Goal: Complete application form

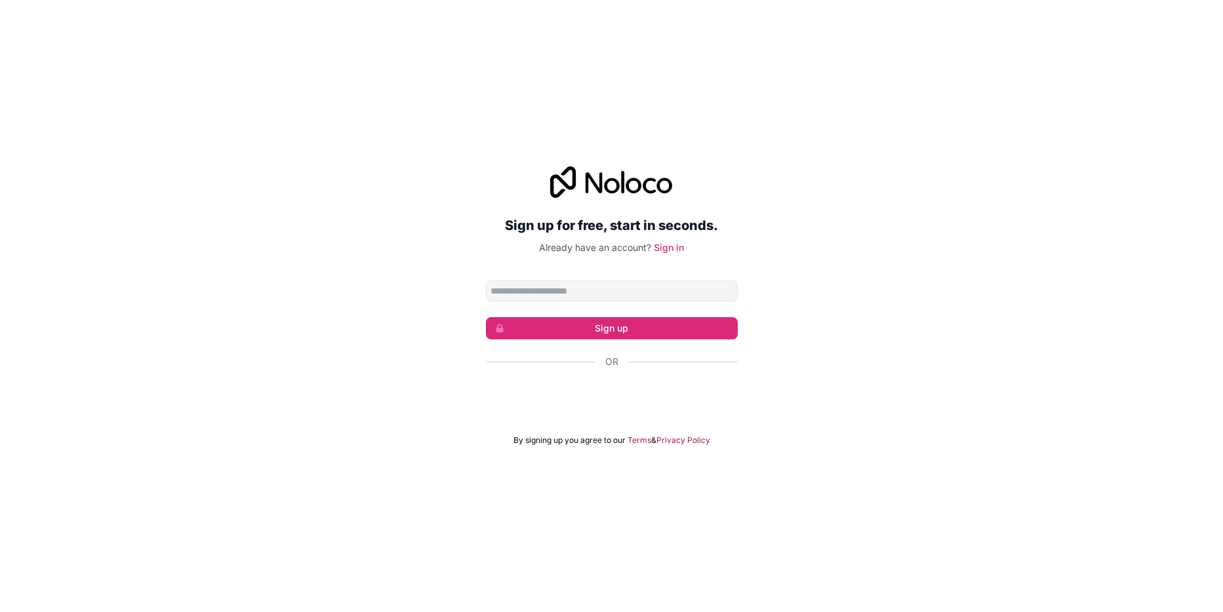
click at [596, 290] on input "Email address" at bounding box center [612, 291] width 252 height 21
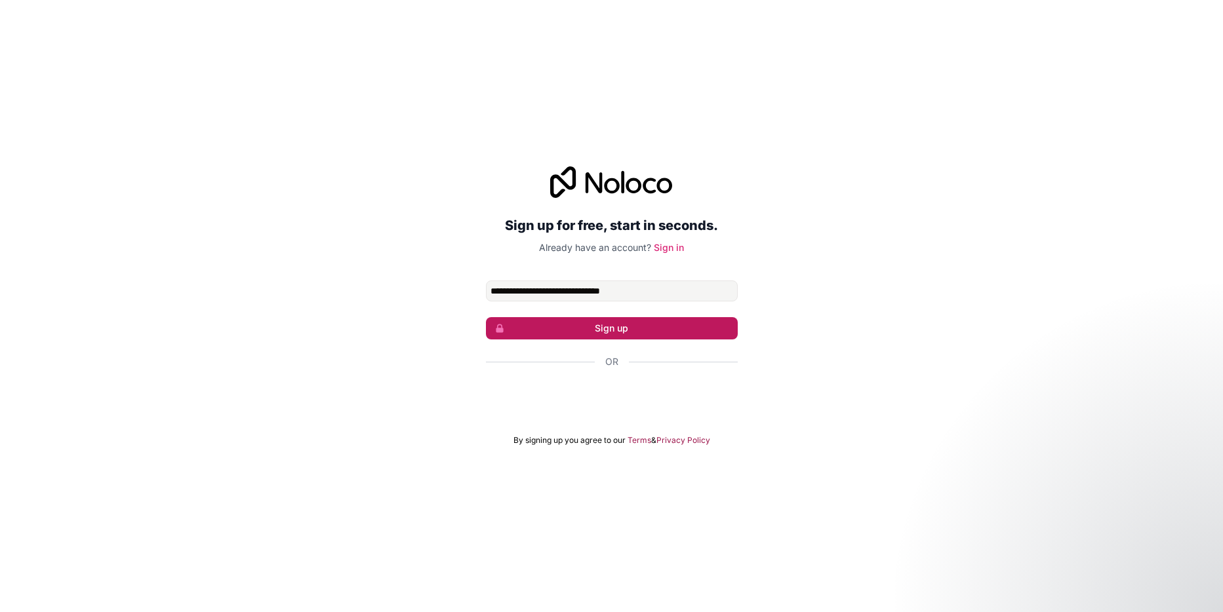
type input "**********"
click at [614, 332] on button "Sign up" at bounding box center [612, 328] width 252 height 22
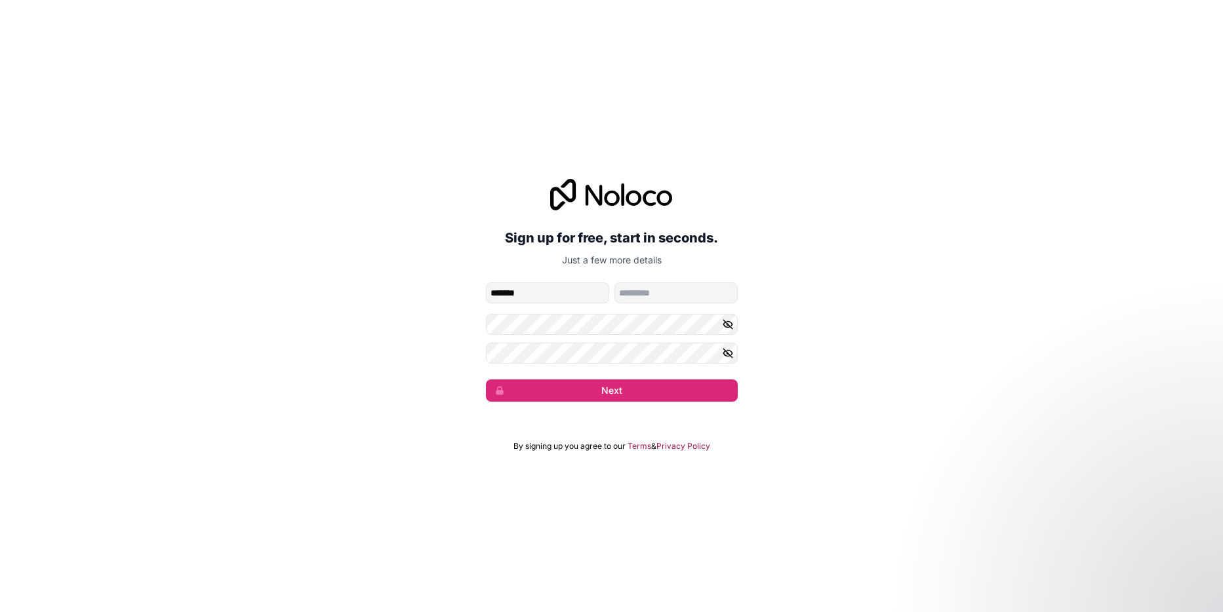
type input "*******"
type input "*********"
click at [486, 380] on button "Next" at bounding box center [612, 391] width 252 height 22
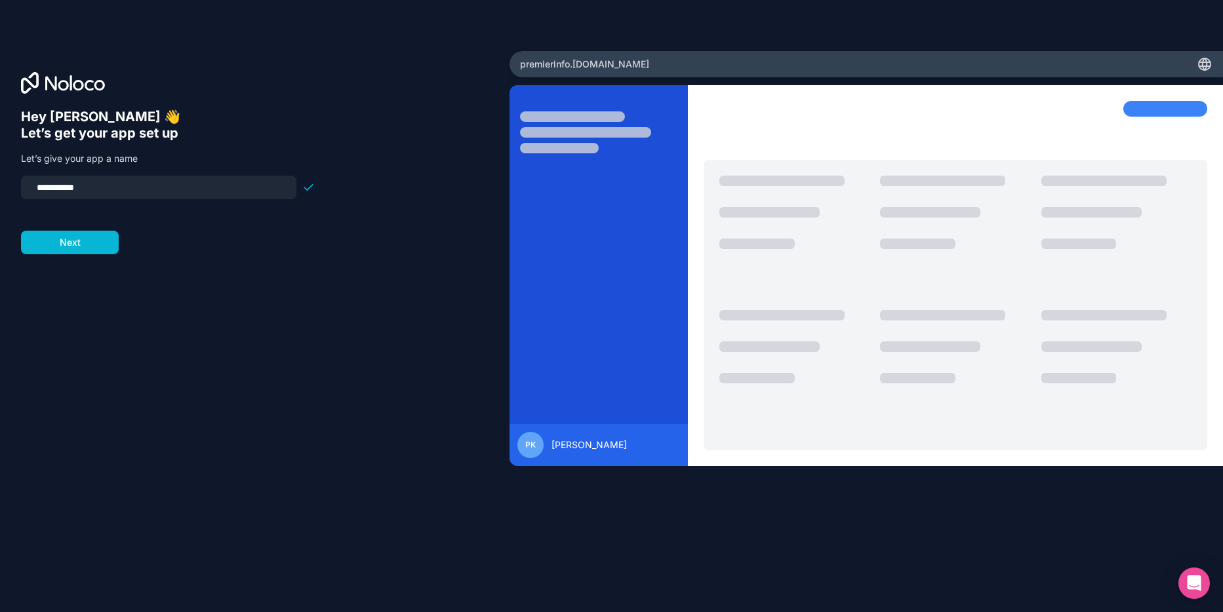
click at [68, 191] on input "**********" at bounding box center [159, 187] width 260 height 18
type input "**********"
click at [75, 237] on button "Next" at bounding box center [70, 243] width 98 height 24
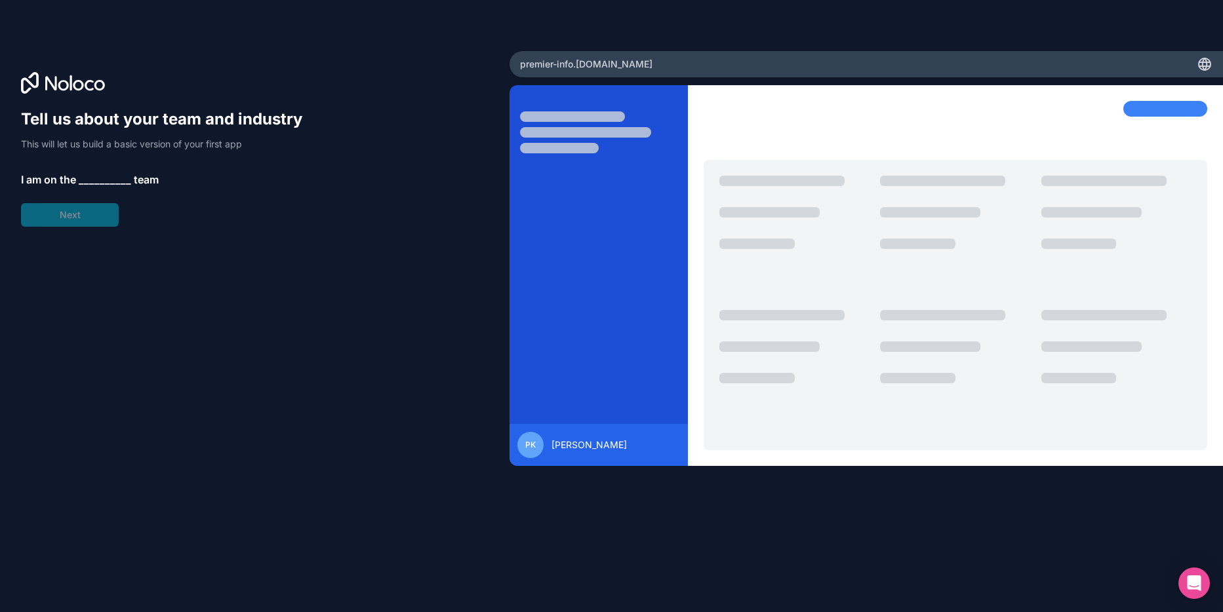
click at [94, 176] on span "__________" at bounding box center [105, 180] width 52 height 16
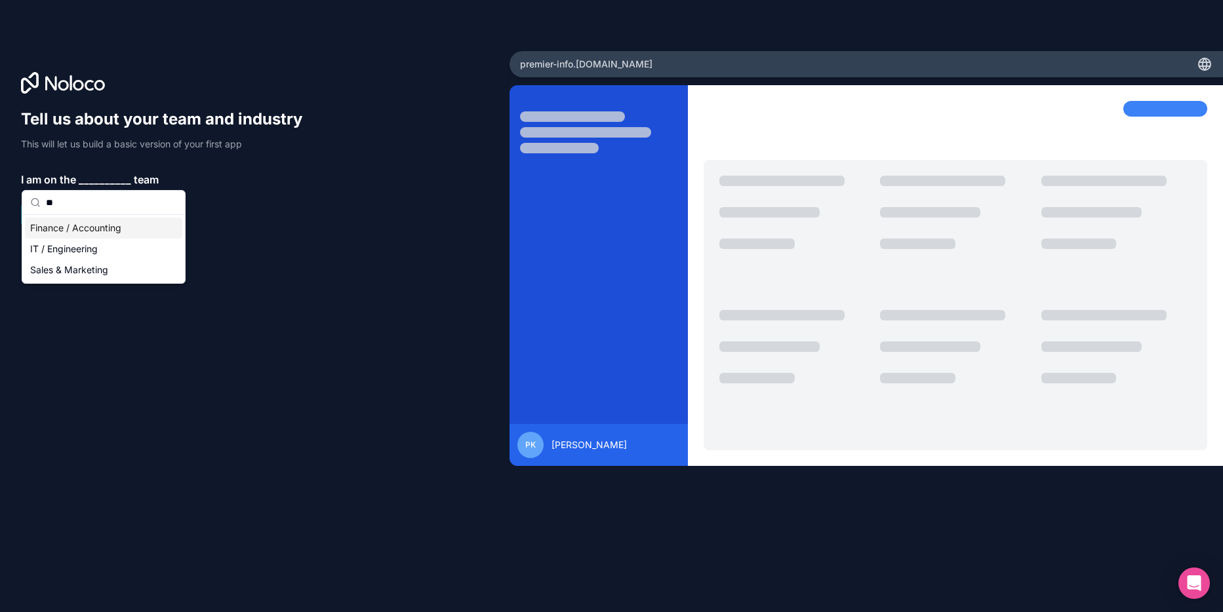
type input "*"
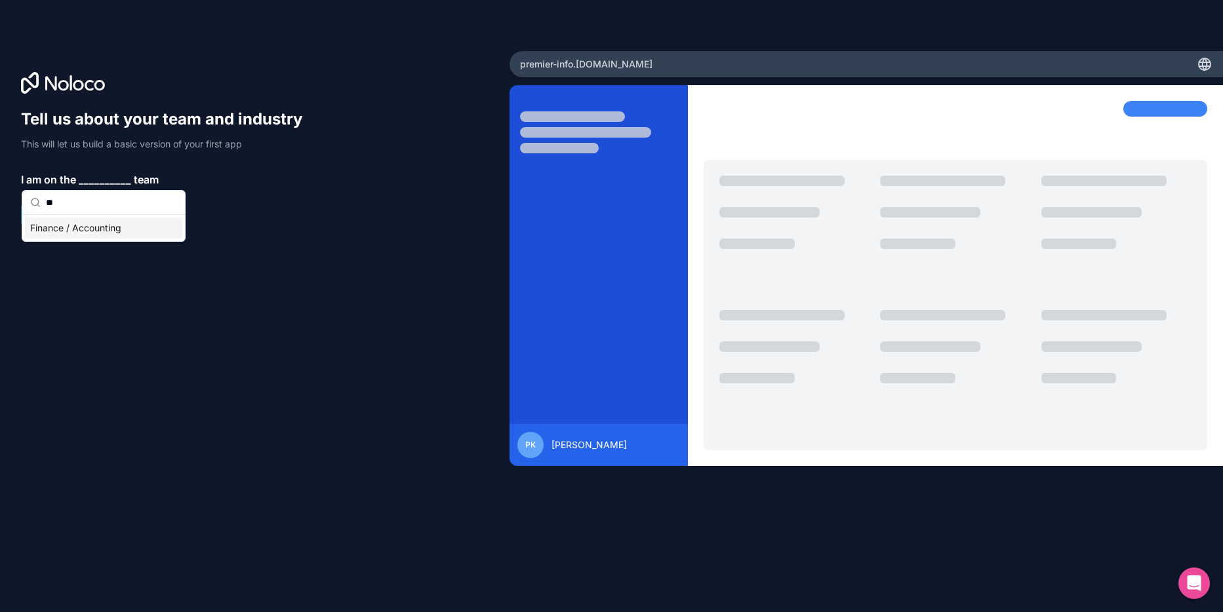
type input "*"
type input "*****"
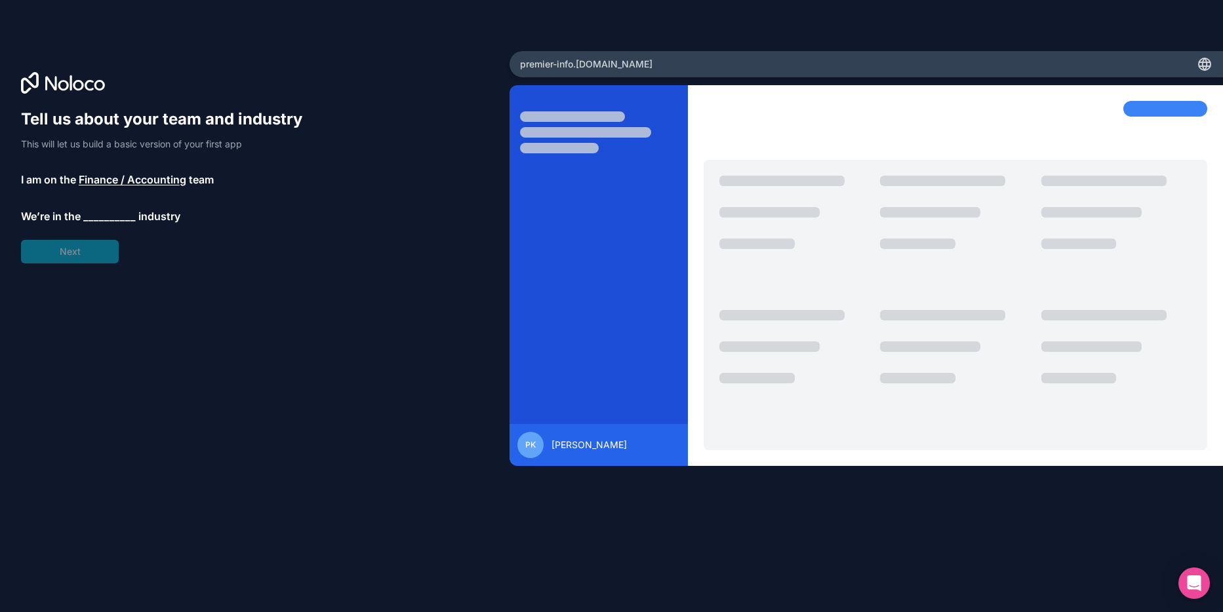
click at [98, 215] on span "__________" at bounding box center [109, 217] width 52 height 16
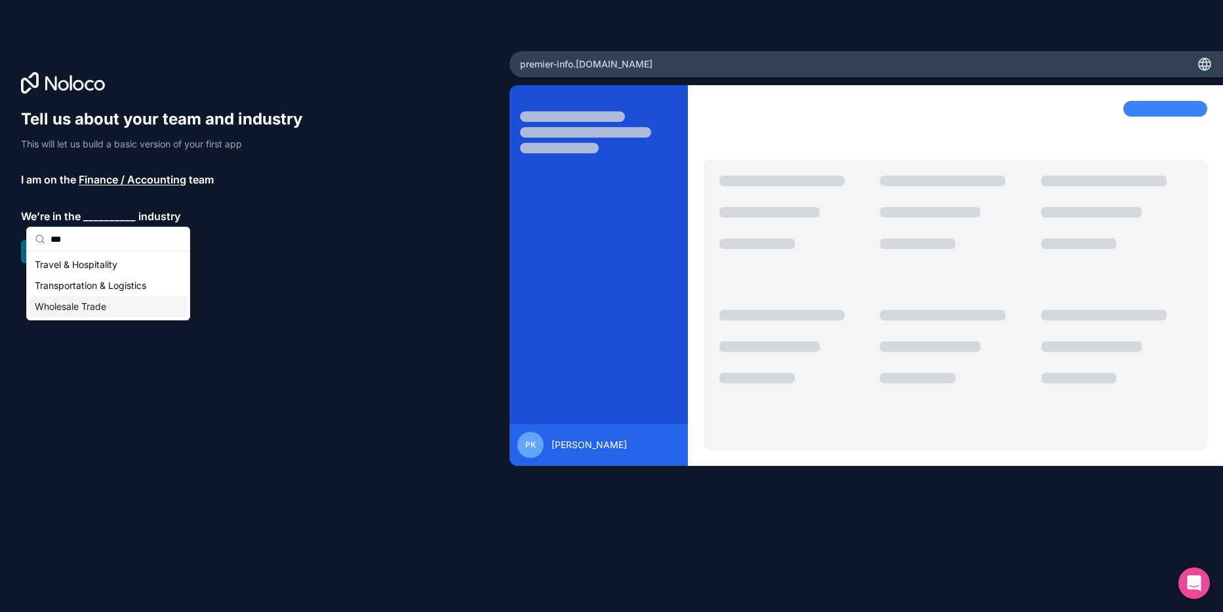
type input "***"
click at [69, 306] on div "Wholesale Trade" at bounding box center [108, 306] width 157 height 21
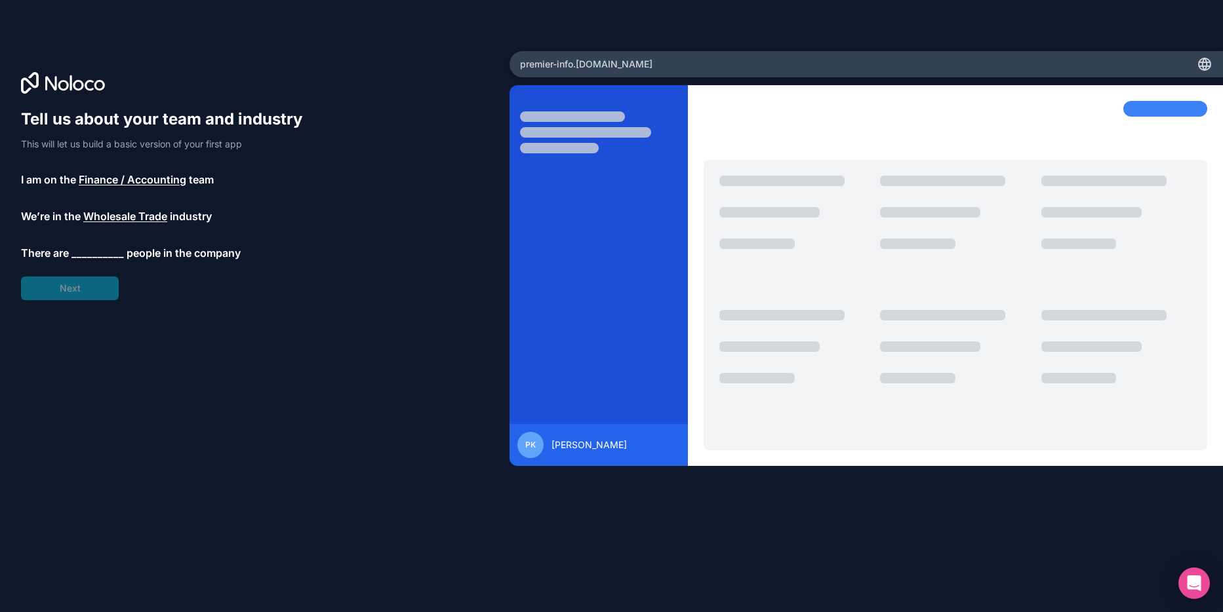
click at [101, 247] on span "__________" at bounding box center [97, 253] width 52 height 16
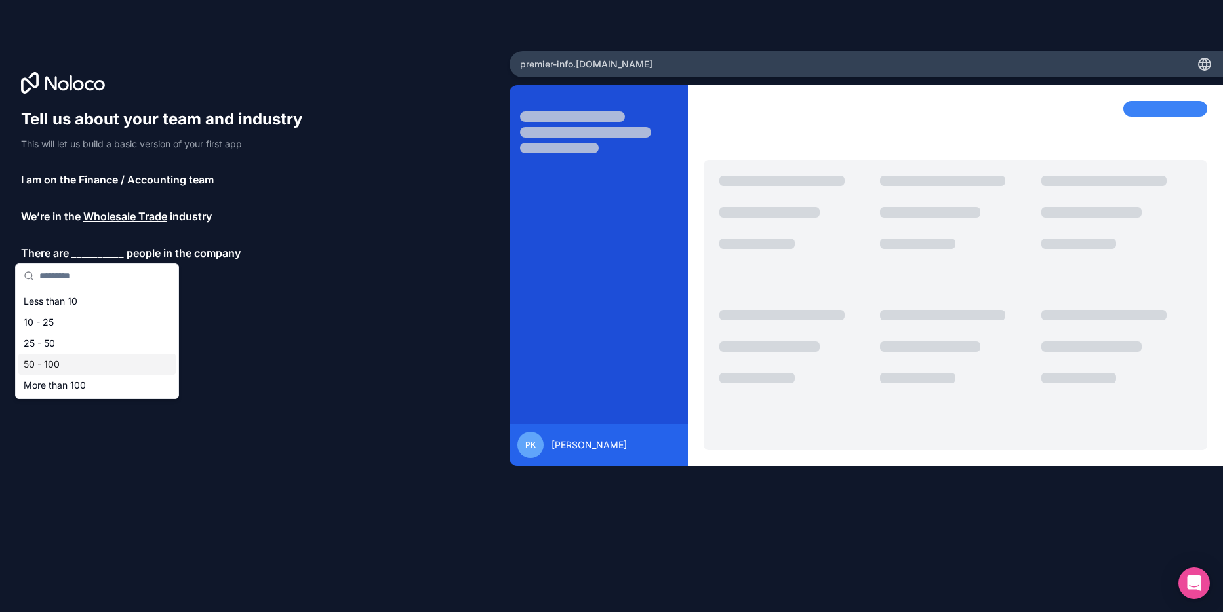
click at [43, 360] on div "50 - 100" at bounding box center [96, 364] width 157 height 21
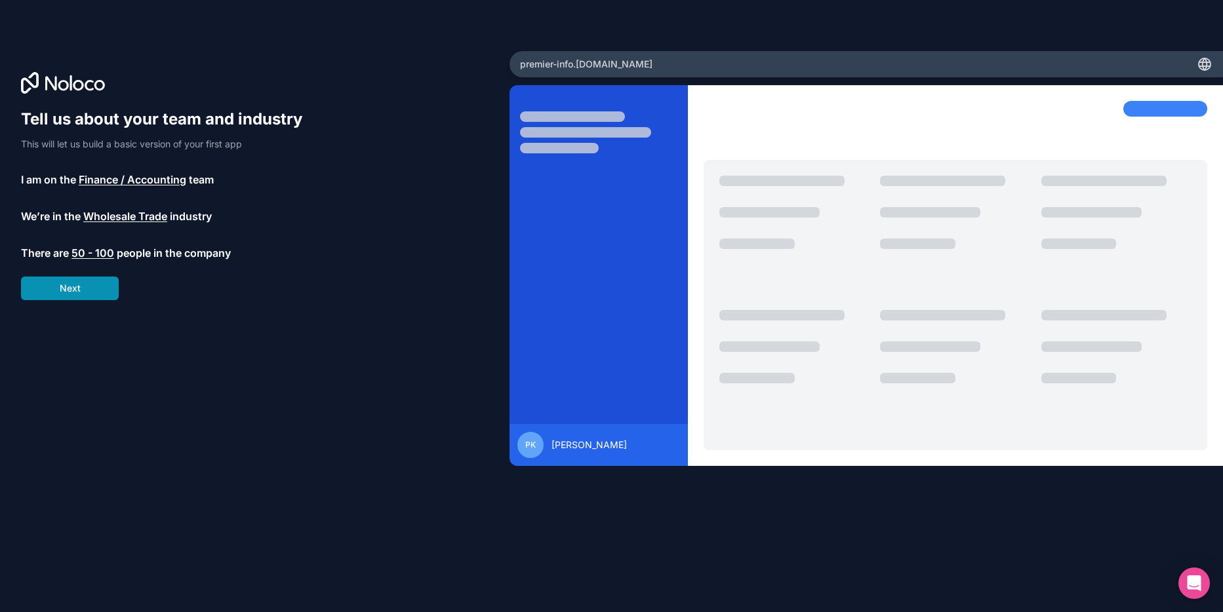
click at [80, 290] on button "Next" at bounding box center [70, 289] width 98 height 24
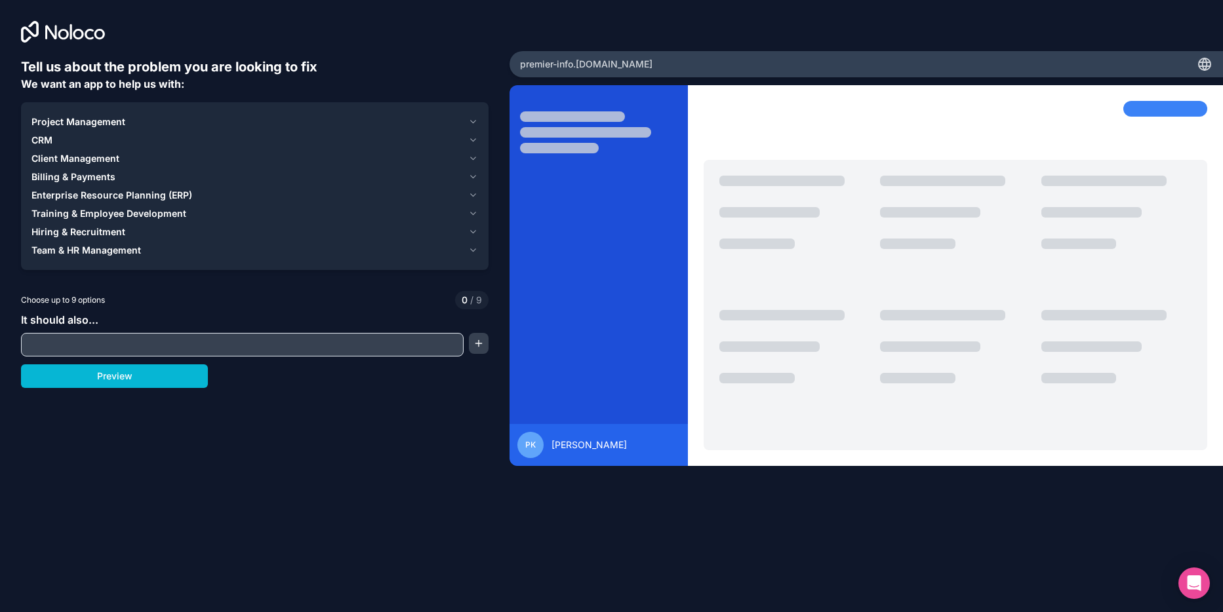
click at [100, 118] on span "Project Management" at bounding box center [78, 121] width 94 height 13
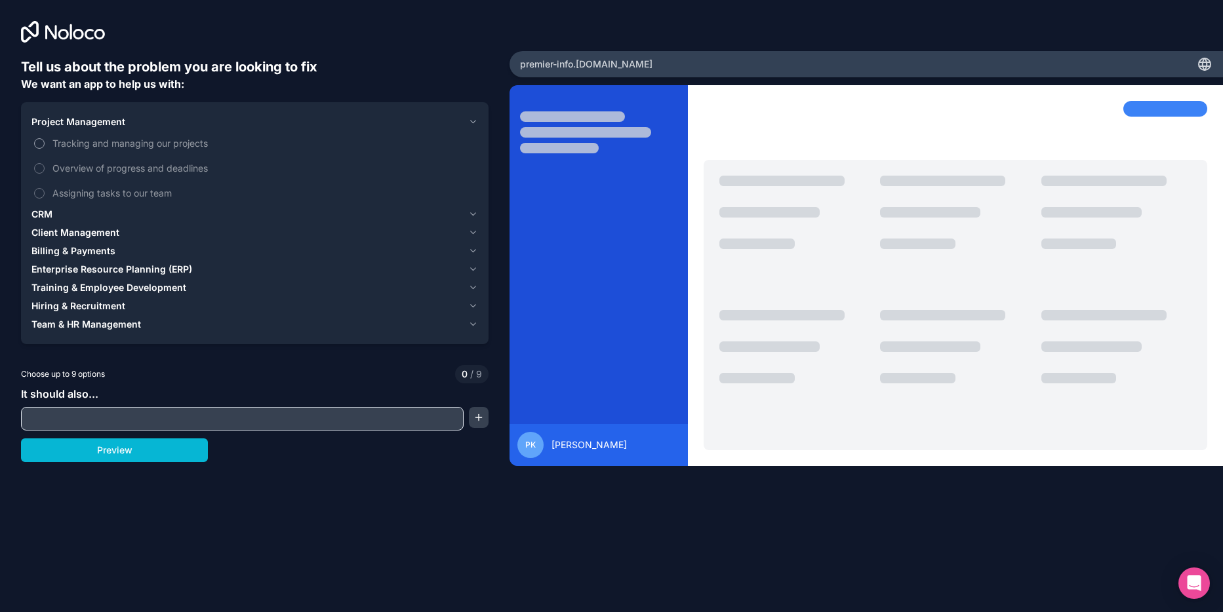
click at [43, 142] on button "Tracking and managing our projects" at bounding box center [39, 143] width 10 height 10
click at [41, 167] on button "Overview of progress and deadlines" at bounding box center [39, 168] width 10 height 10
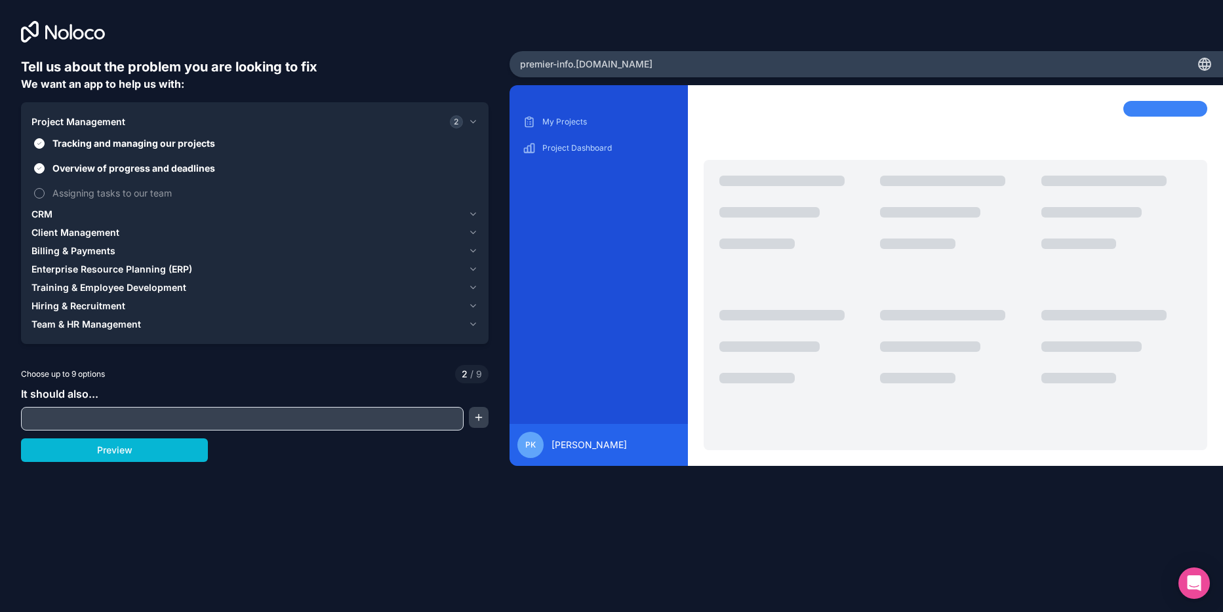
click at [37, 193] on button "Assigning tasks to our team" at bounding box center [39, 193] width 10 height 10
click at [114, 214] on div "CRM" at bounding box center [246, 214] width 431 height 13
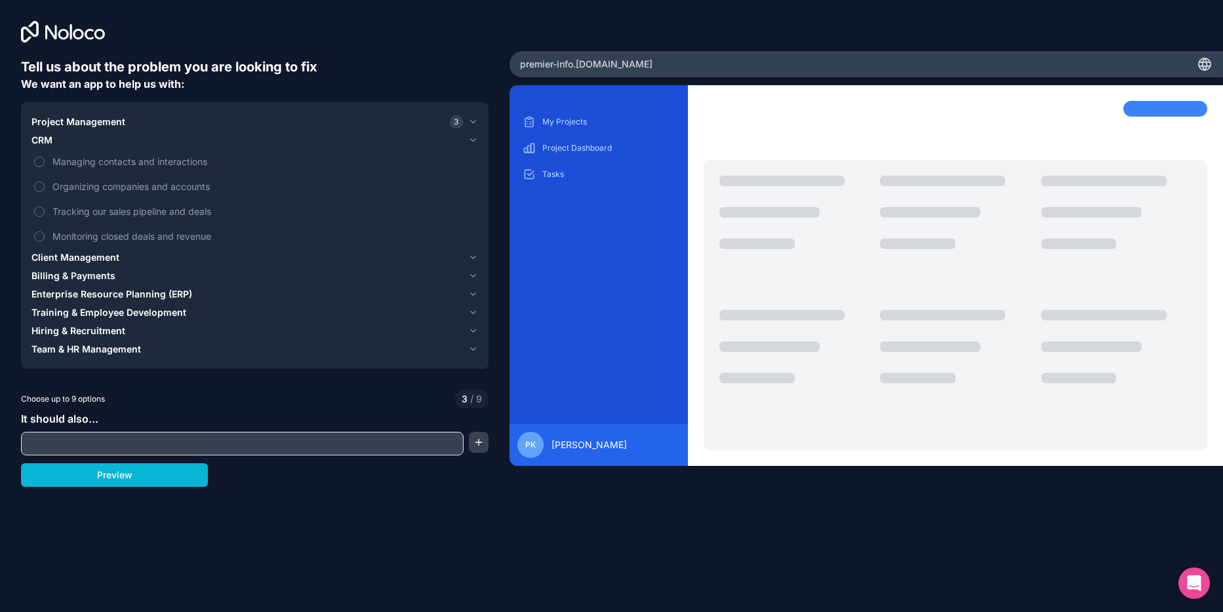
click at [137, 445] on input "text" at bounding box center [242, 444] width 436 height 18
click at [136, 122] on div "Project Management 3" at bounding box center [246, 121] width 431 height 13
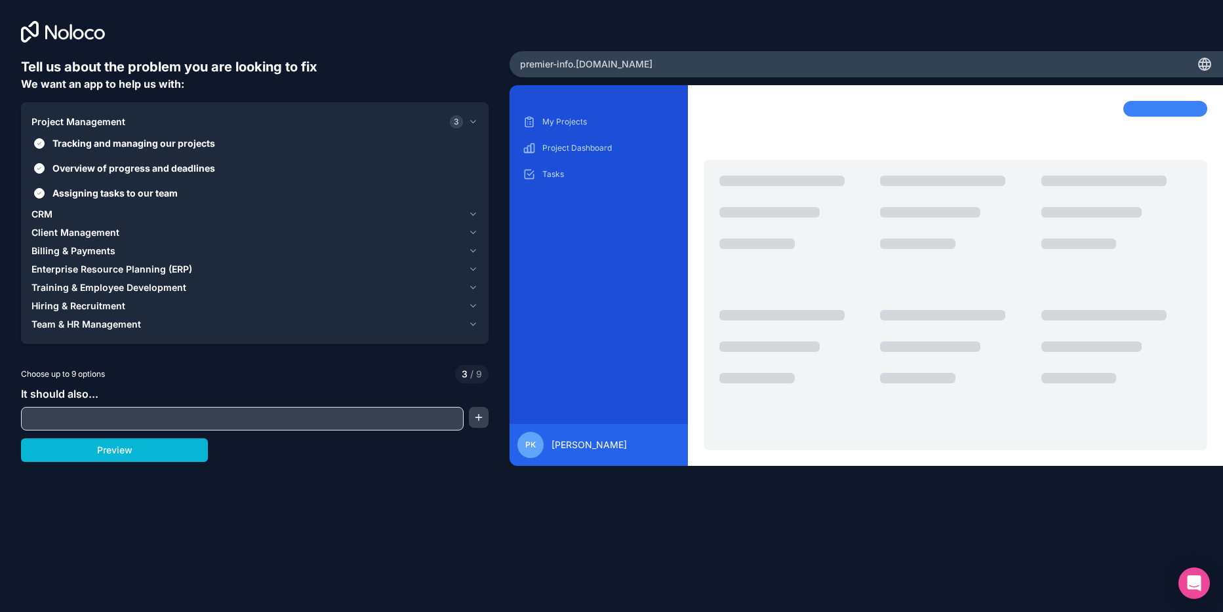
click at [64, 320] on span "Team & HR Management" at bounding box center [85, 324] width 109 height 13
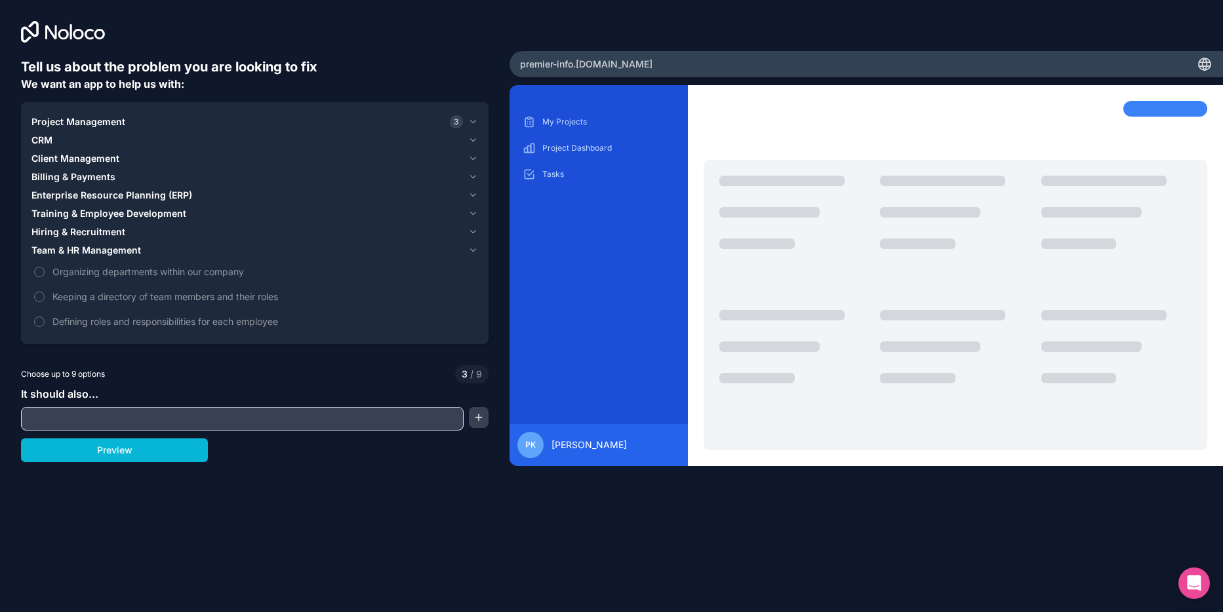
click at [73, 228] on span "Hiring & Recruitment" at bounding box center [78, 232] width 94 height 13
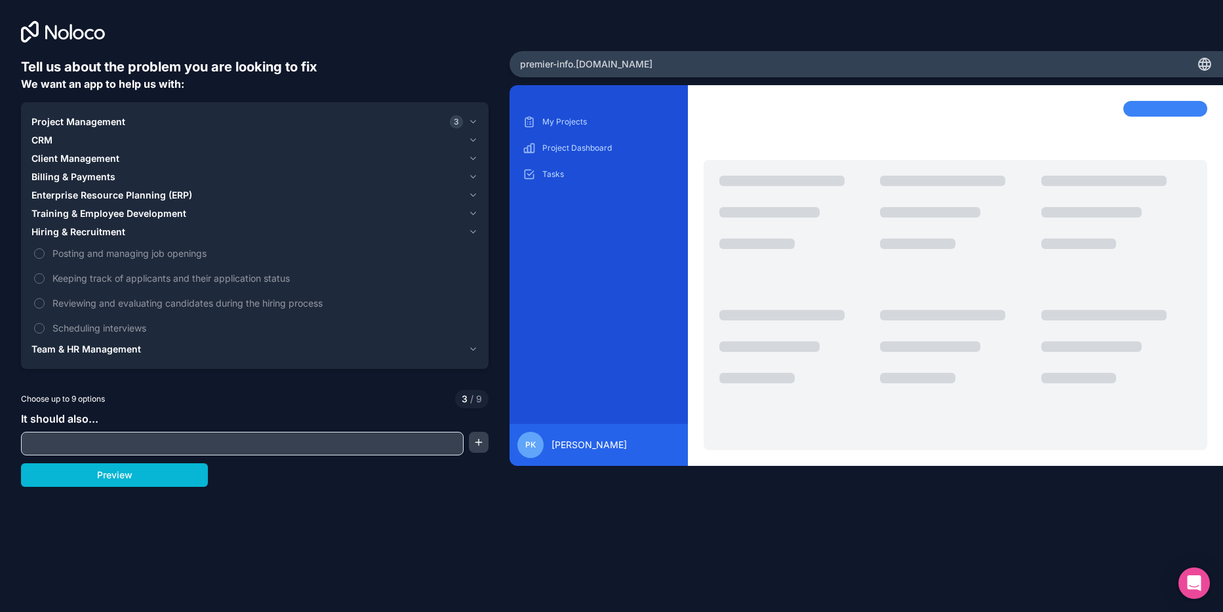
click at [73, 211] on span "Training & Employee Development" at bounding box center [108, 213] width 155 height 13
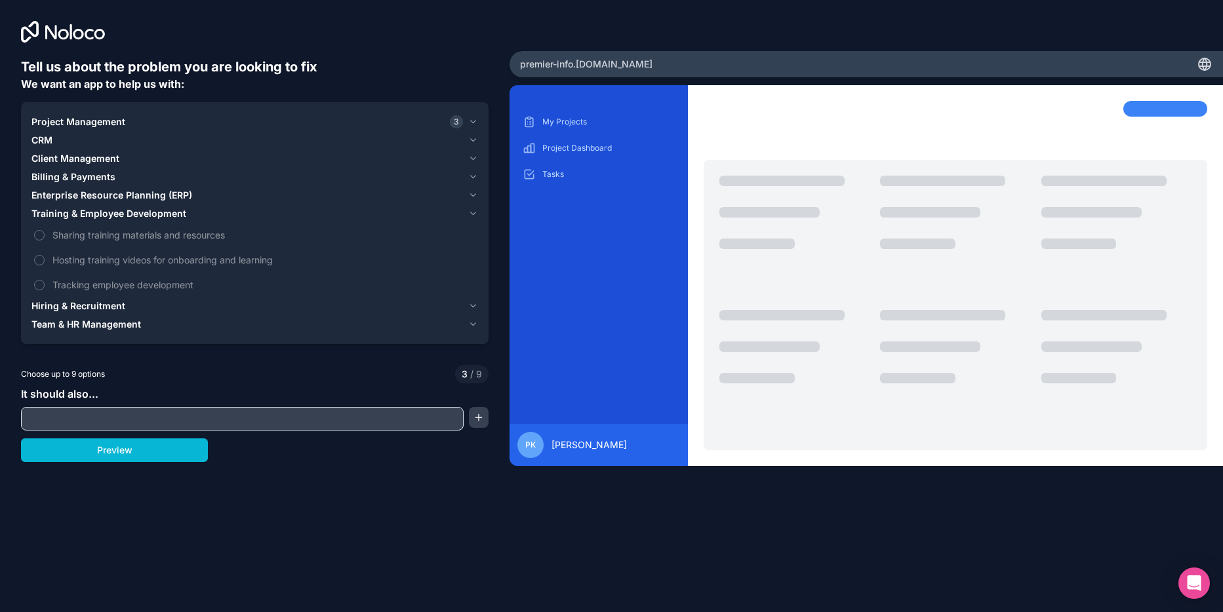
click at [92, 191] on span "Enterprise Resource Planning (ERP)" at bounding box center [111, 195] width 161 height 13
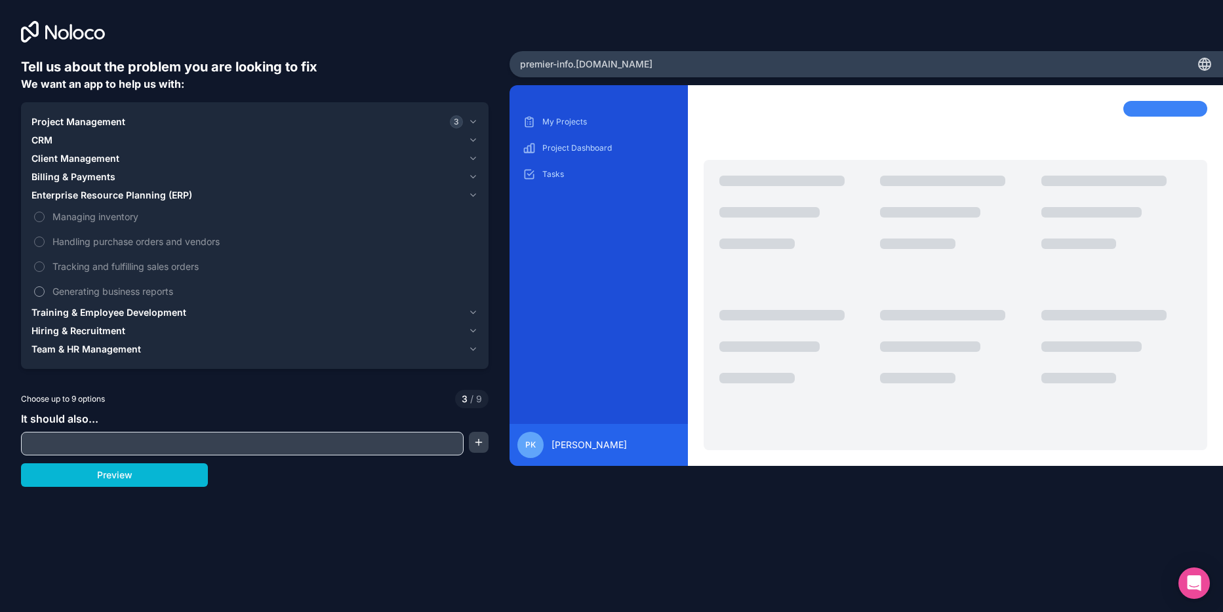
click at [43, 292] on button "Generating business reports" at bounding box center [39, 292] width 10 height 10
click at [78, 173] on span "Billing & Payments" at bounding box center [73, 176] width 84 height 13
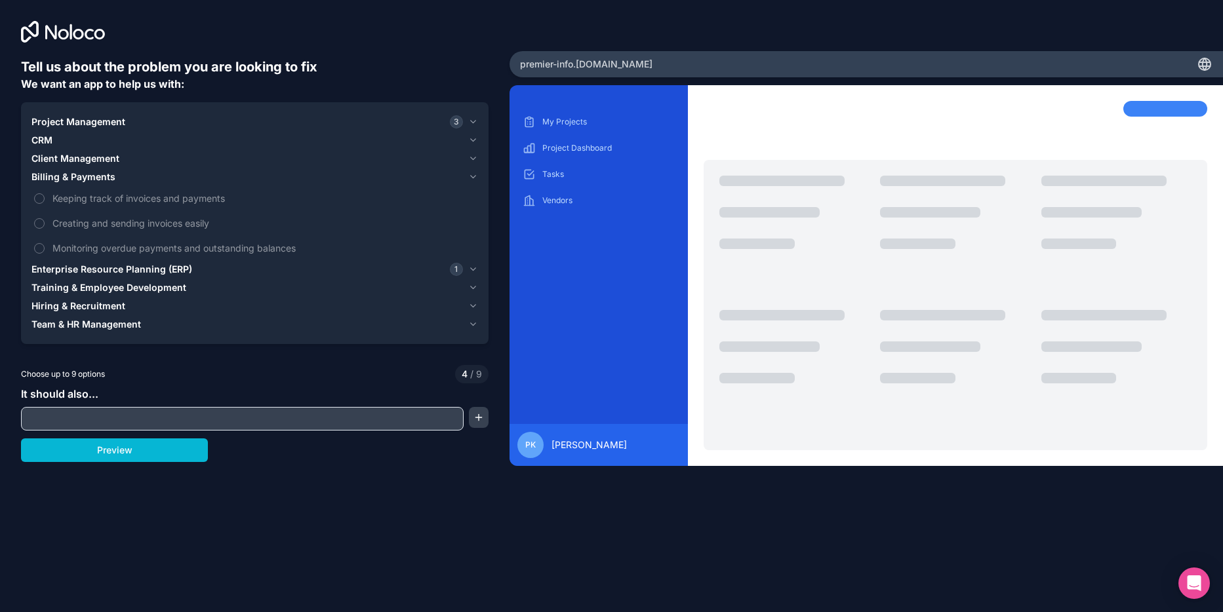
click at [82, 159] on span "Client Management" at bounding box center [75, 158] width 88 height 13
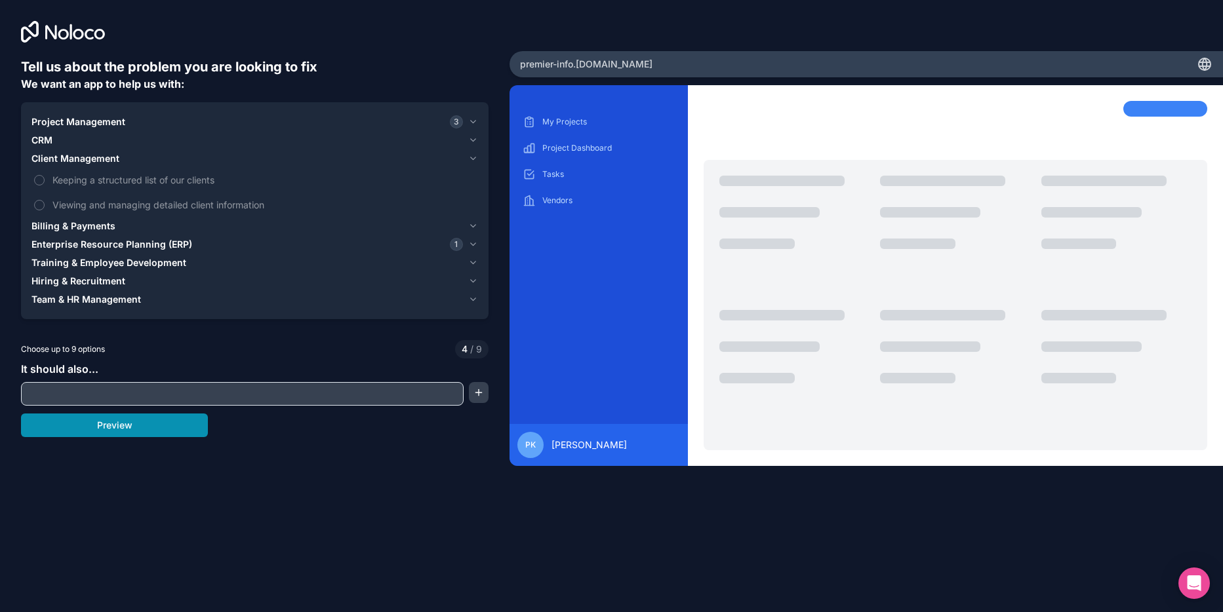
click at [121, 423] on button "Preview" at bounding box center [114, 426] width 187 height 24
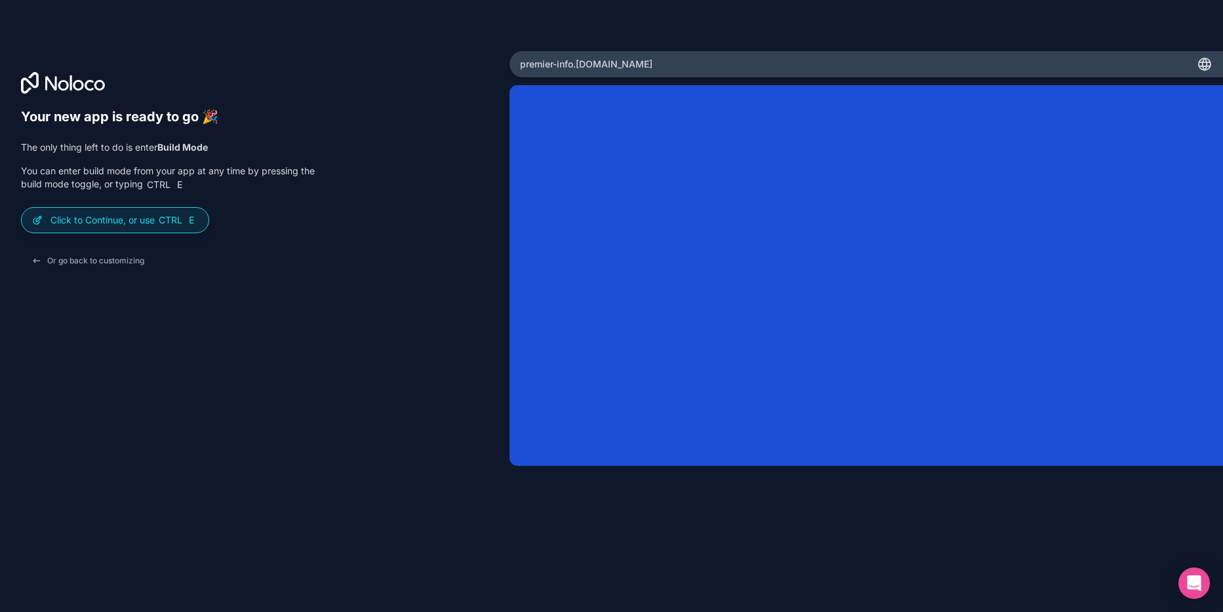
click at [1201, 71] on icon at bounding box center [1205, 64] width 16 height 16
drag, startPoint x: 1222, startPoint y: 57, endPoint x: 1182, endPoint y: 77, distance: 45.5
click at [1214, 64] on div "premier-info .[DOMAIN_NAME]" at bounding box center [865, 64] width 713 height 26
click at [1206, 64] on icon at bounding box center [1206, 64] width 2 height 12
click at [405, 83] on div at bounding box center [255, 82] width 468 height 21
